Goal: Task Accomplishment & Management: Manage account settings

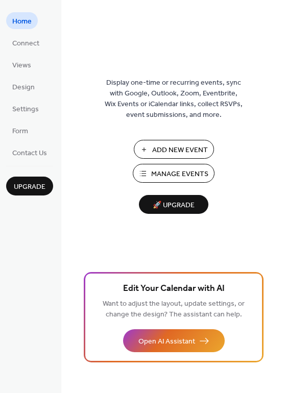
click at [159, 175] on span "Manage Events" at bounding box center [179, 174] width 57 height 11
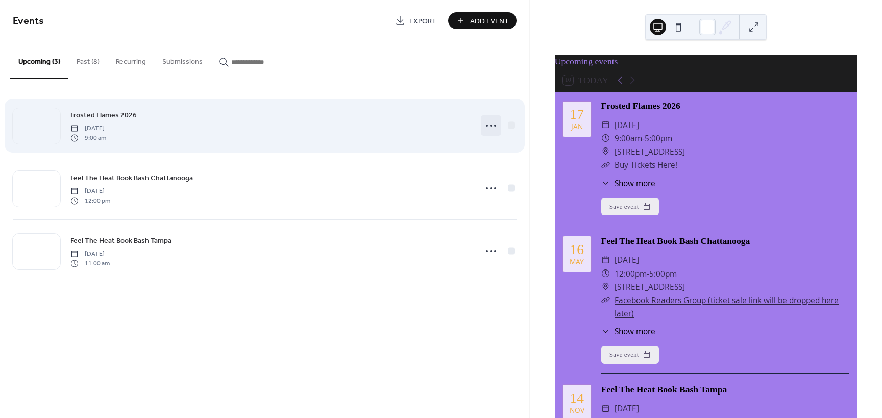
click at [491, 128] on icon at bounding box center [491, 125] width 16 height 16
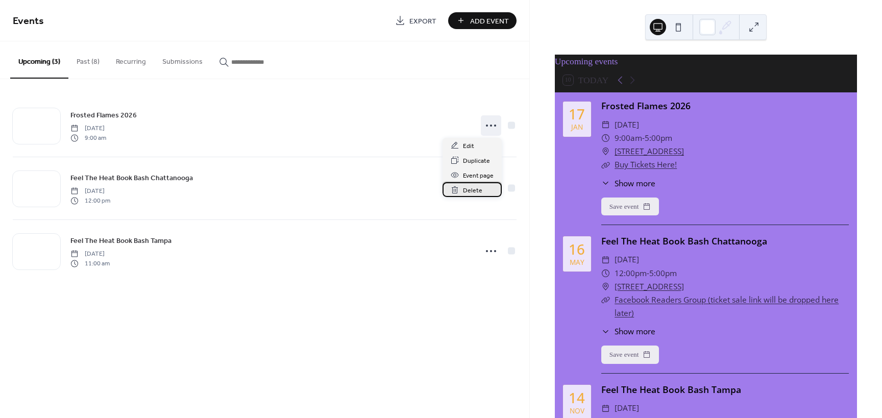
click at [475, 186] on span "Delete" at bounding box center [472, 190] width 19 height 11
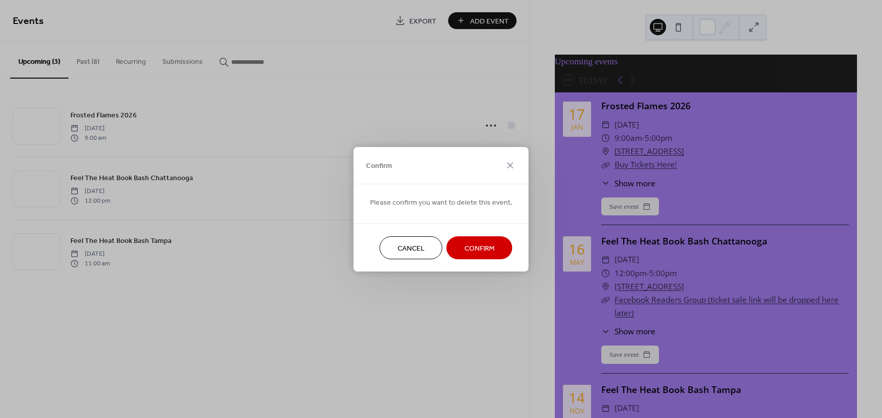
click at [472, 253] on span "Confirm" at bounding box center [479, 248] width 30 height 11
